Goal: Information Seeking & Learning: Learn about a topic

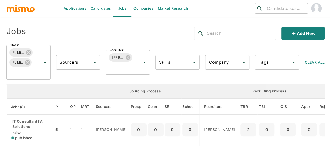
scroll to position [79, 0]
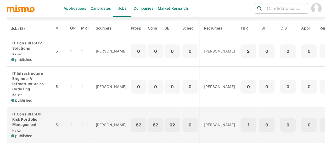
click at [17, 123] on p "IT Consultant III, Risk Portfolio Management" at bounding box center [30, 120] width 39 height 16
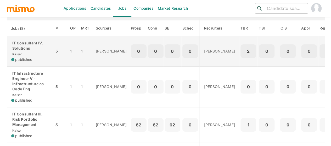
click at [18, 47] on p "IT Consultant IV, Solutions" at bounding box center [30, 46] width 39 height 10
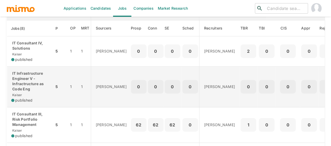
scroll to position [105, 0]
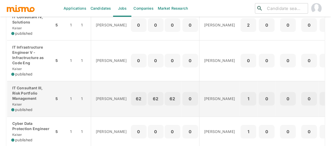
click at [31, 90] on p "IT Consultant III, Risk Portfolio Management" at bounding box center [30, 94] width 39 height 16
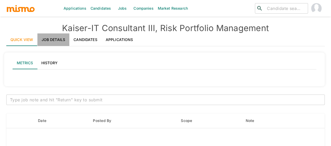
click at [53, 40] on link "Job Details" at bounding box center [53, 40] width 32 height 13
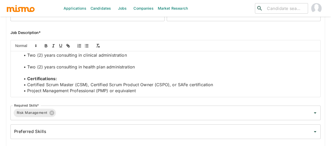
scroll to position [870, 0]
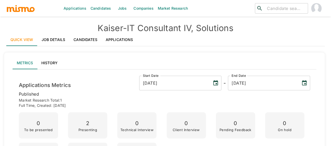
click at [53, 41] on link "Job Details" at bounding box center [53, 40] width 32 height 13
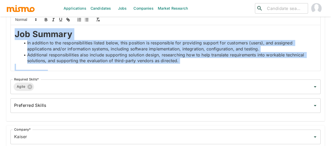
drag, startPoint x: 141, startPoint y: 64, endPoint x: 8, endPoint y: 19, distance: 140.8
click at [8, 19] on div "Job Summary In addition to the responsibilities listed below, this position is …" at bounding box center [163, 41] width 314 height 62
copy div "Job Summary In addition to the responsibilities listed below, this position is …"
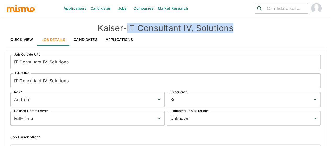
drag, startPoint x: 243, startPoint y: 31, endPoint x: 129, endPoint y: 27, distance: 114.2
click at [129, 27] on h4 "Kaiser - IT Consultant IV, Solutions" at bounding box center [165, 28] width 319 height 10
copy h4 "IT Consultant IV, Solutions"
click at [24, 40] on link "Quick View" at bounding box center [21, 40] width 31 height 13
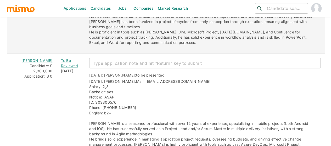
scroll to position [764, 0]
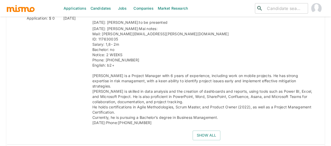
scroll to position [772, 0]
